Goal: Obtain resource: Obtain resource

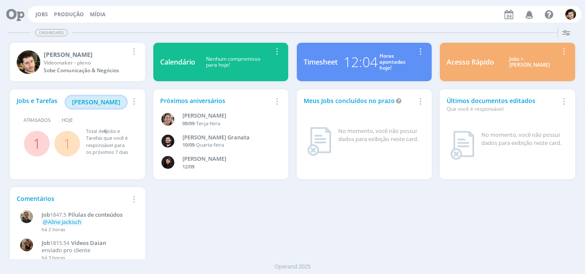
click at [110, 103] on span "[PERSON_NAME]" at bounding box center [96, 102] width 48 height 8
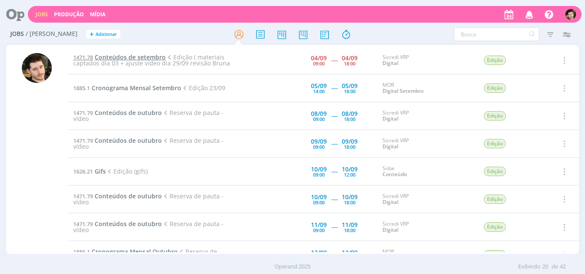
click at [124, 53] on span "Conteúdos de setembro" at bounding box center [130, 57] width 71 height 8
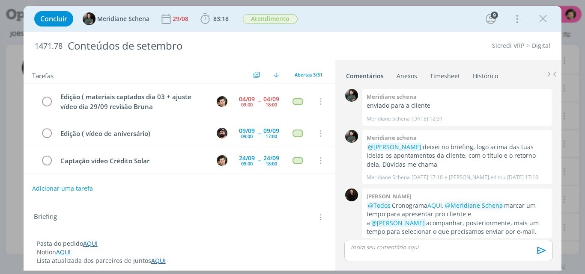
scroll to position [1267, 0]
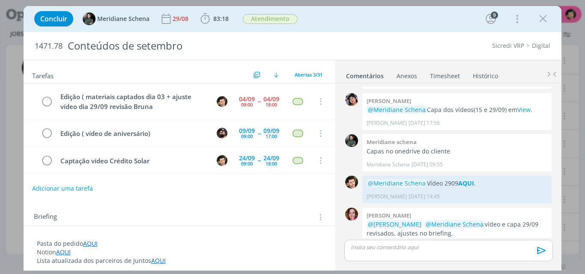
click at [93, 244] on link "AQUI" at bounding box center [90, 244] width 15 height 8
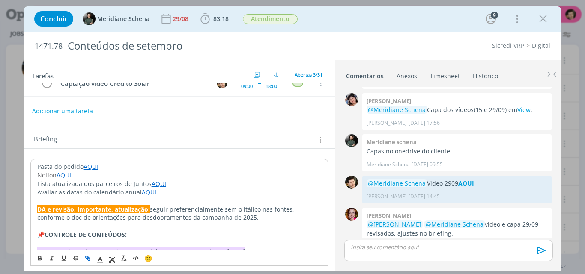
scroll to position [86, 0]
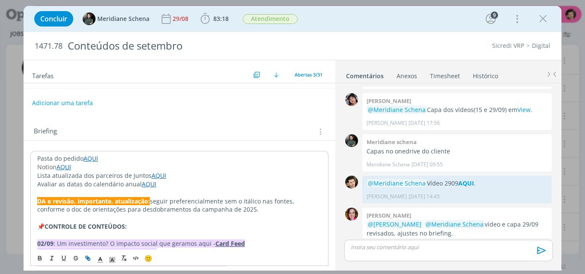
click at [98, 158] on link "AQUI" at bounding box center [90, 159] width 15 height 8
click at [102, 173] on link "[URL][DOMAIN_NAME]" at bounding box center [92, 175] width 65 height 11
click at [445, 77] on link "Timesheet" at bounding box center [444, 74] width 31 height 12
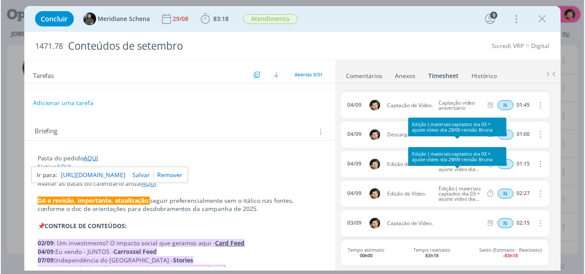
scroll to position [43, 0]
